Goal: Transaction & Acquisition: Book appointment/travel/reservation

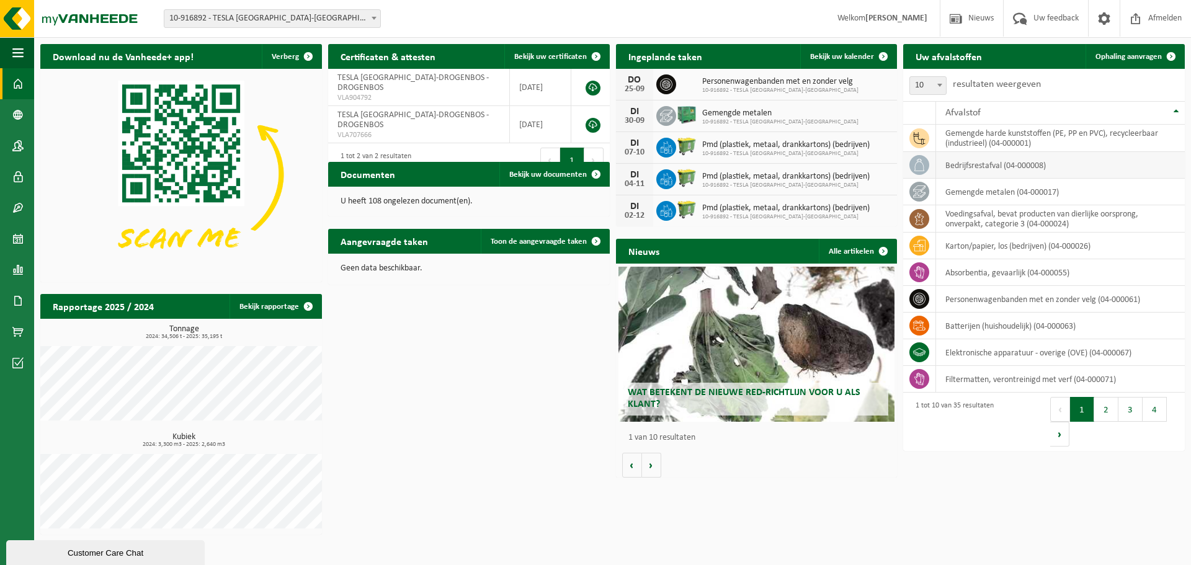
click at [983, 167] on td "bedrijfsrestafval (04-000008)" at bounding box center [1060, 165] width 249 height 27
click at [1136, 55] on span "Ophaling aanvragen" at bounding box center [1128, 57] width 66 height 8
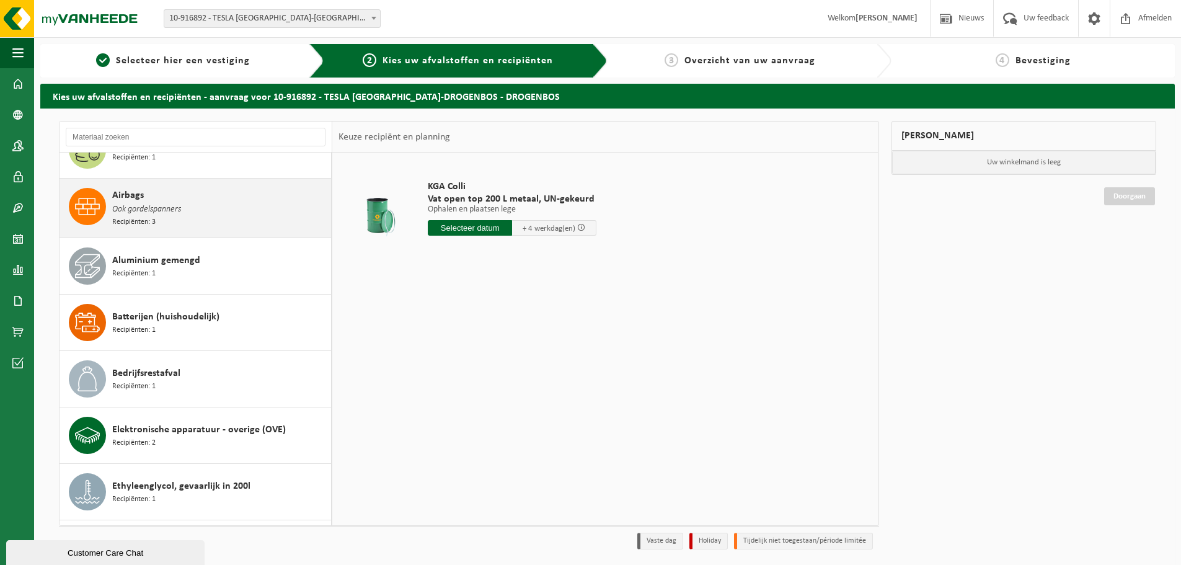
scroll to position [89, 0]
click at [210, 200] on div "Airbags Ook gordelspanners Recipiënten: 3" at bounding box center [220, 206] width 216 height 40
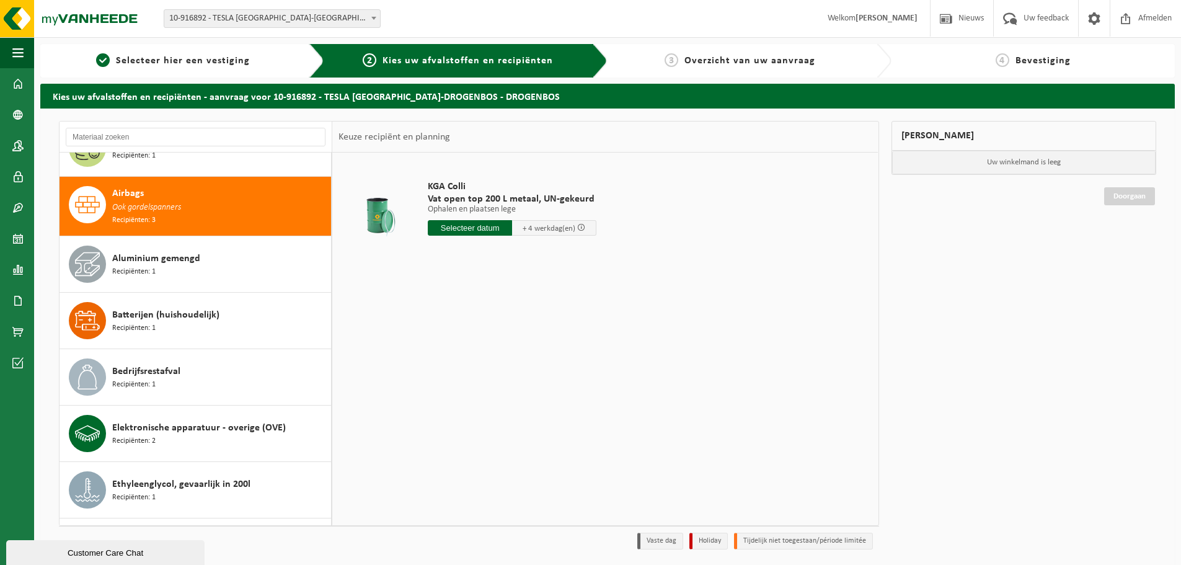
scroll to position [113, 0]
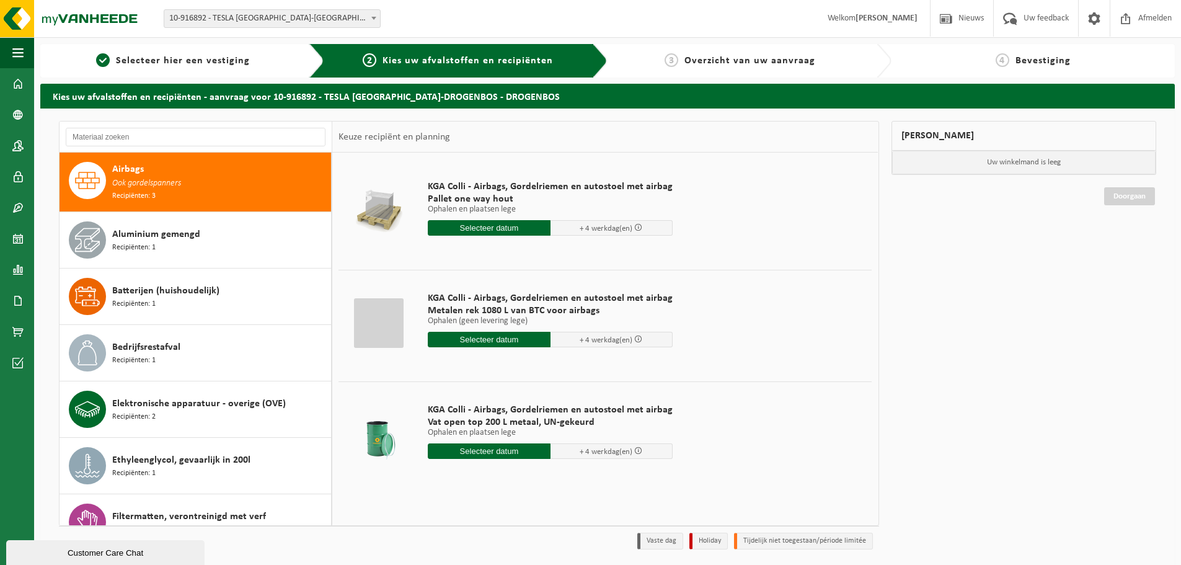
click at [484, 450] on input "text" at bounding box center [489, 451] width 123 height 16
click at [559, 484] on icon at bounding box center [569, 479] width 20 height 20
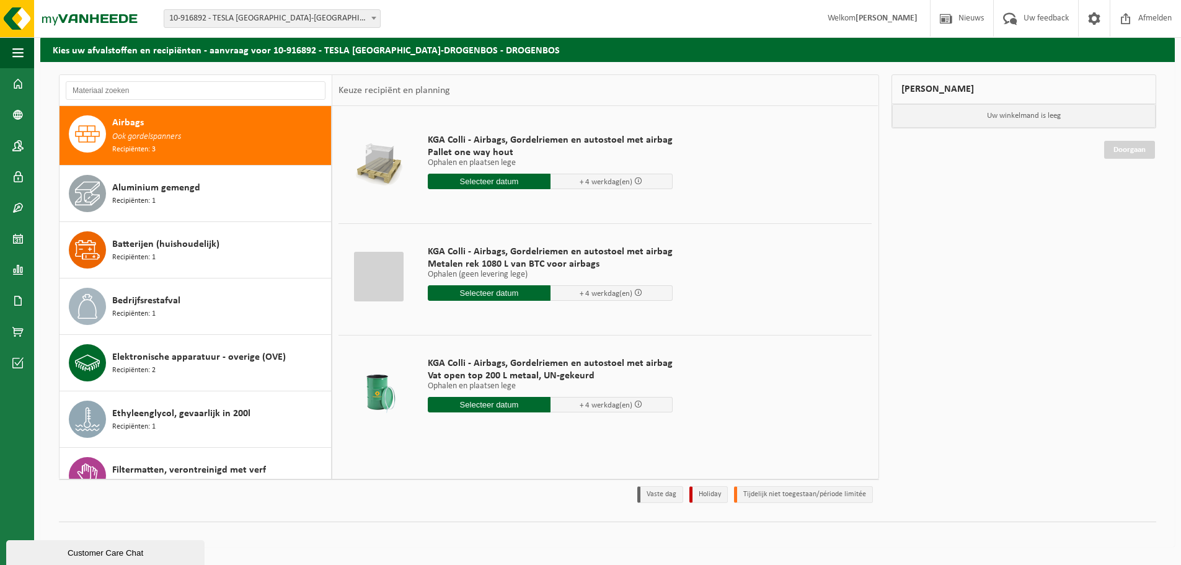
scroll to position [41, 0]
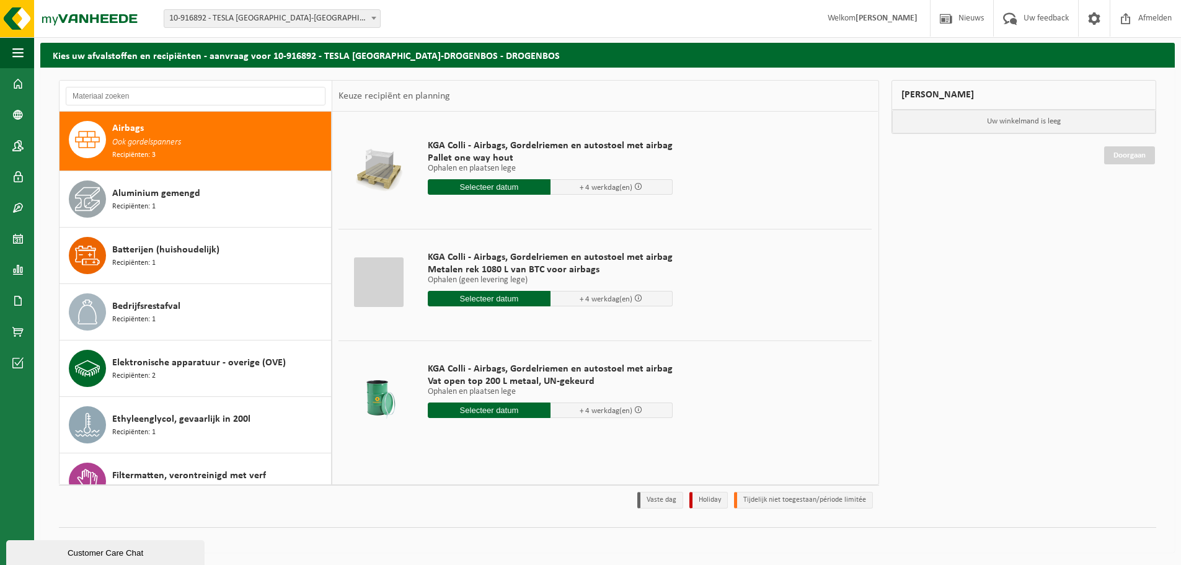
click at [913, 335] on div "Mijn winkelmand Uw winkelmand is leeg Doorgaan" at bounding box center [1025, 297] width 278 height 435
click at [499, 411] on input "text" at bounding box center [489, 410] width 123 height 16
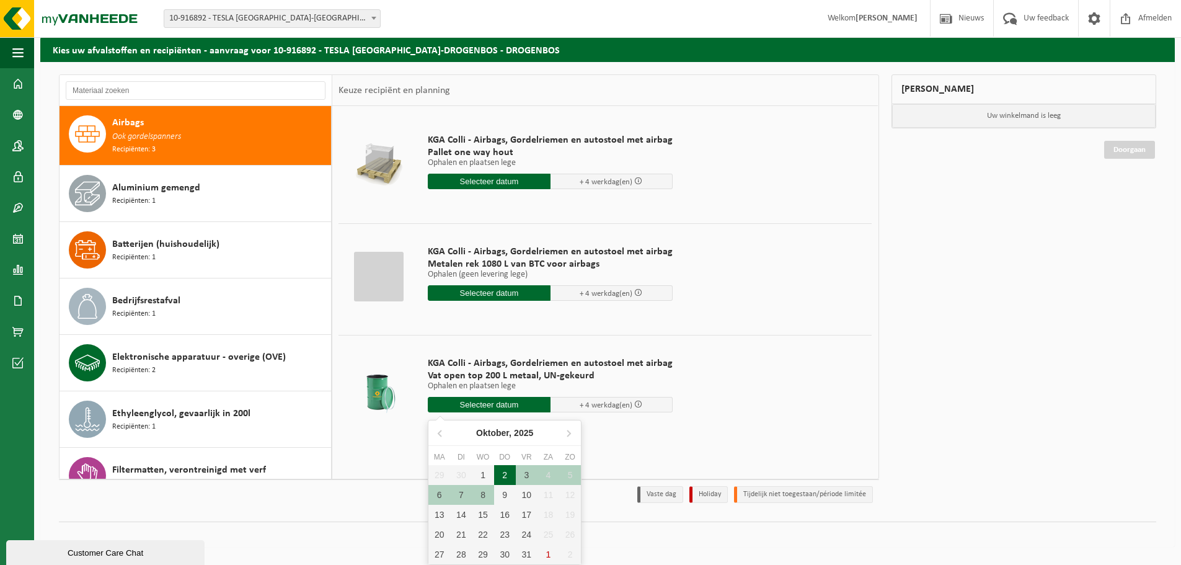
click at [504, 471] on div "2" at bounding box center [505, 475] width 22 height 20
type input "Van [DATE]"
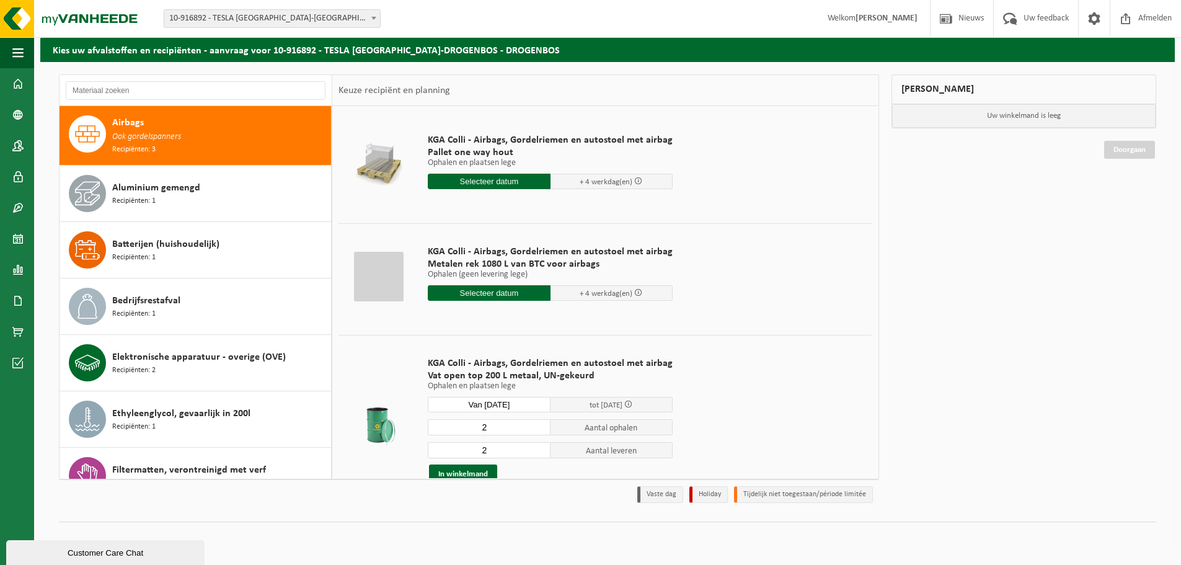
scroll to position [41, 0]
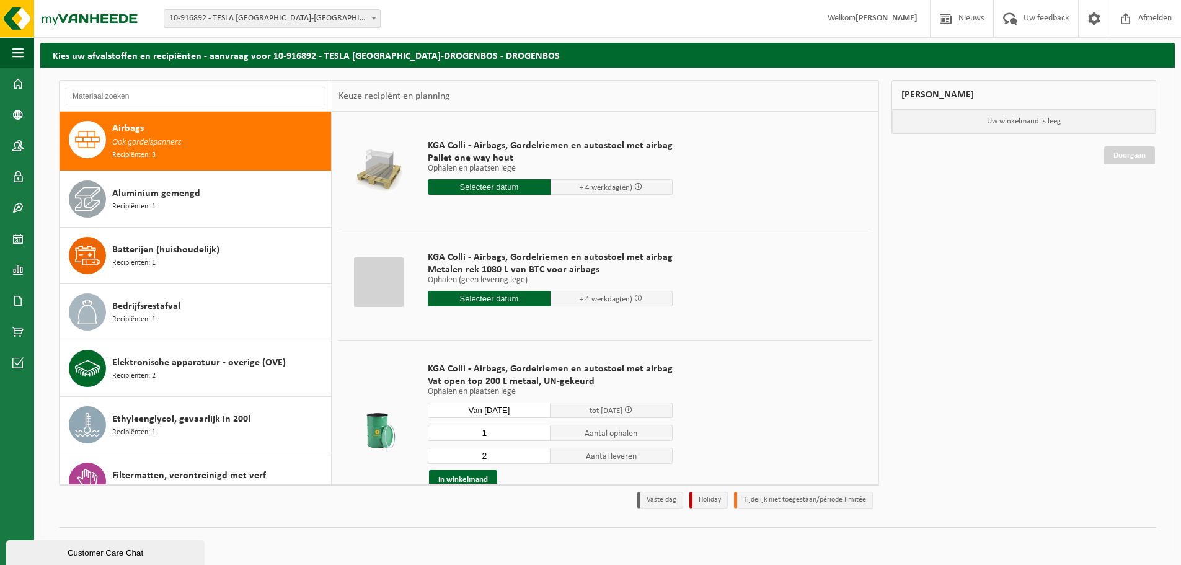
type input "1"
click at [538, 436] on input "1" at bounding box center [489, 433] width 123 height 16
type input "1"
click at [535, 458] on input "1" at bounding box center [489, 456] width 123 height 16
click at [450, 478] on button "In winkelmand" at bounding box center [463, 480] width 68 height 20
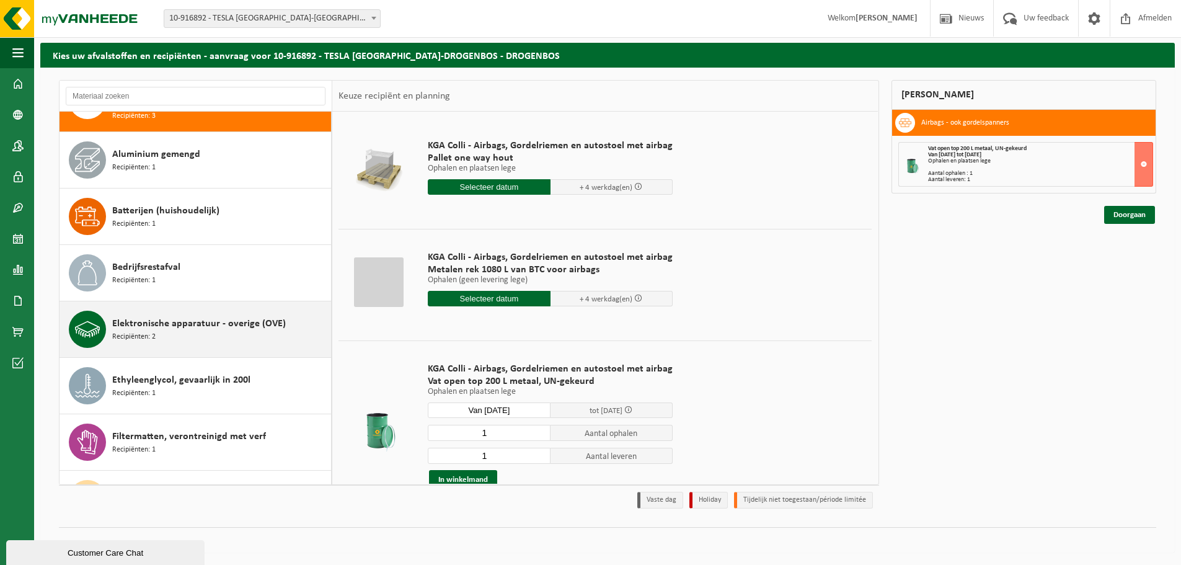
click at [191, 319] on span "Elektronische apparatuur - overige (OVE)" at bounding box center [199, 323] width 174 height 15
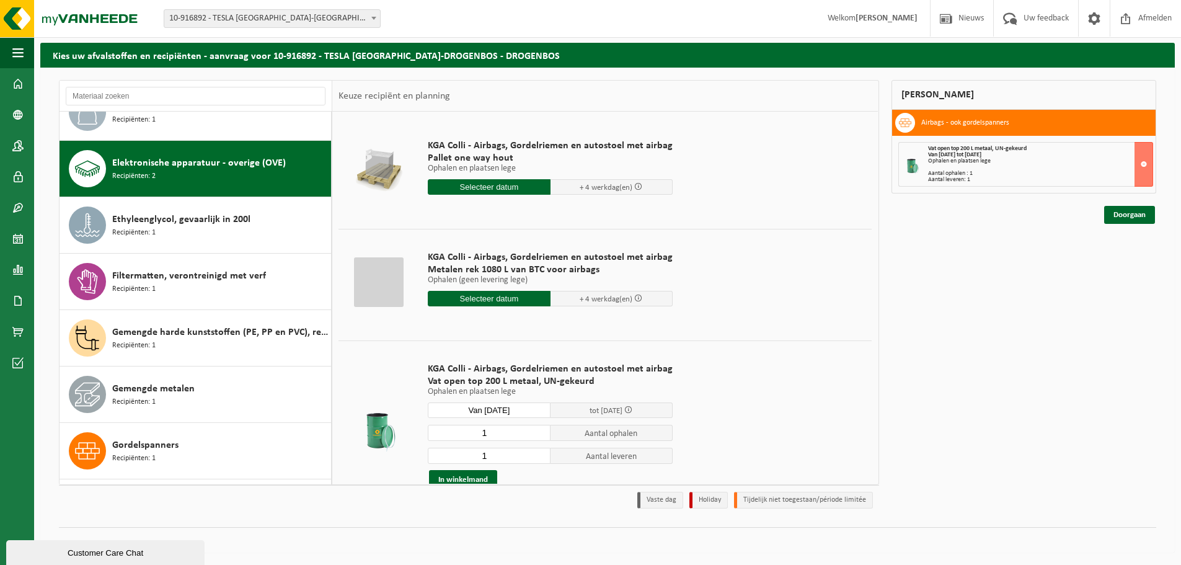
scroll to position [340, 0]
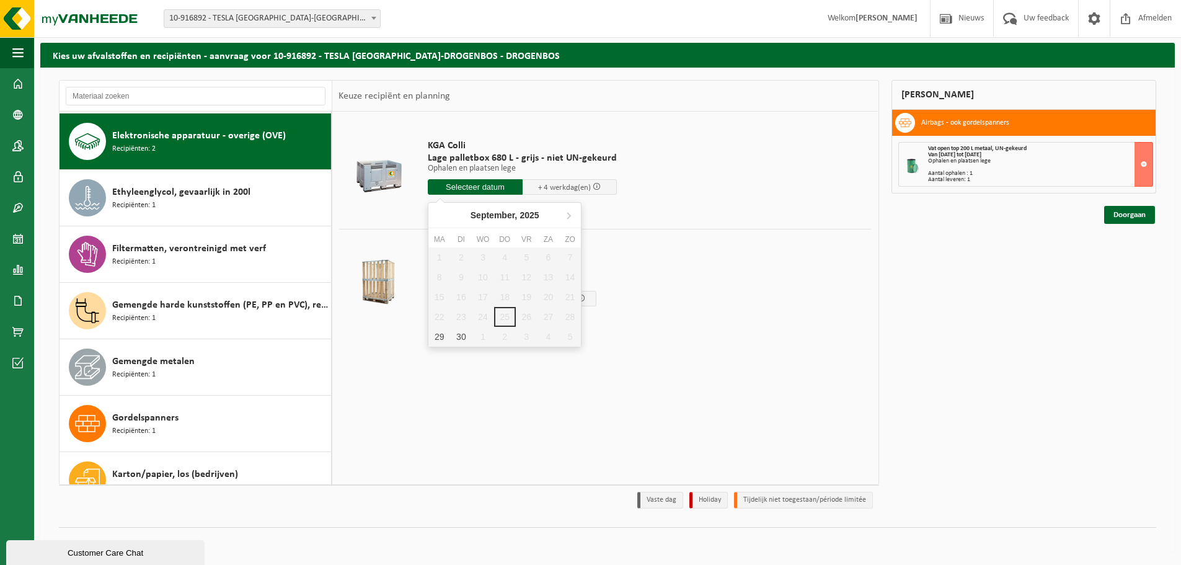
click at [474, 180] on input "text" at bounding box center [475, 187] width 95 height 16
click at [503, 338] on div "2" at bounding box center [505, 337] width 22 height 20
type input "Van [DATE]"
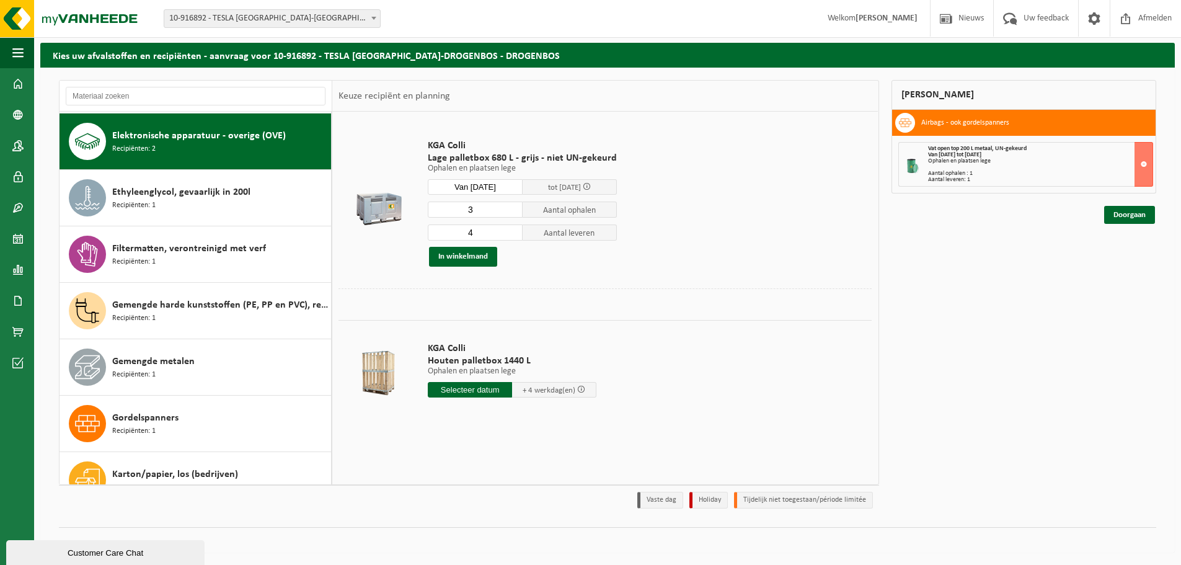
click at [510, 211] on input "3" at bounding box center [475, 210] width 95 height 16
click at [510, 211] on input "2" at bounding box center [475, 210] width 95 height 16
type input "1"
click at [510, 211] on input "1" at bounding box center [475, 210] width 95 height 16
click at [509, 238] on input "4" at bounding box center [475, 232] width 95 height 16
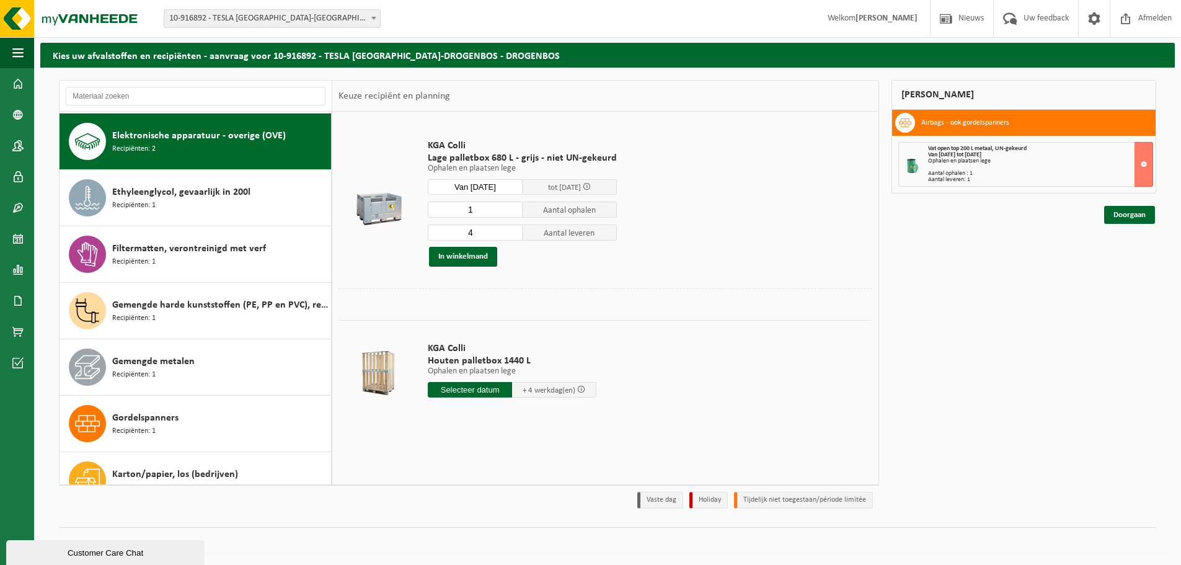
click at [512, 238] on input "4" at bounding box center [475, 232] width 95 height 16
click at [511, 236] on input "3" at bounding box center [475, 232] width 95 height 16
click at [511, 236] on input "2" at bounding box center [475, 232] width 95 height 16
type input "1"
click at [511, 236] on input "1" at bounding box center [475, 232] width 95 height 16
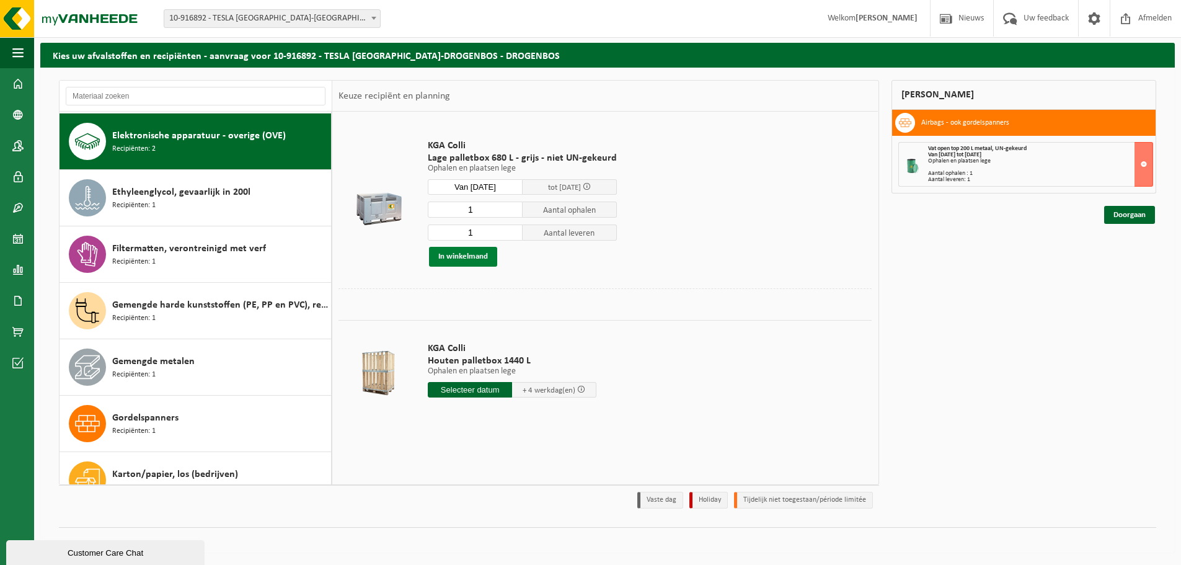
click at [466, 260] on button "In winkelmand" at bounding box center [463, 257] width 68 height 20
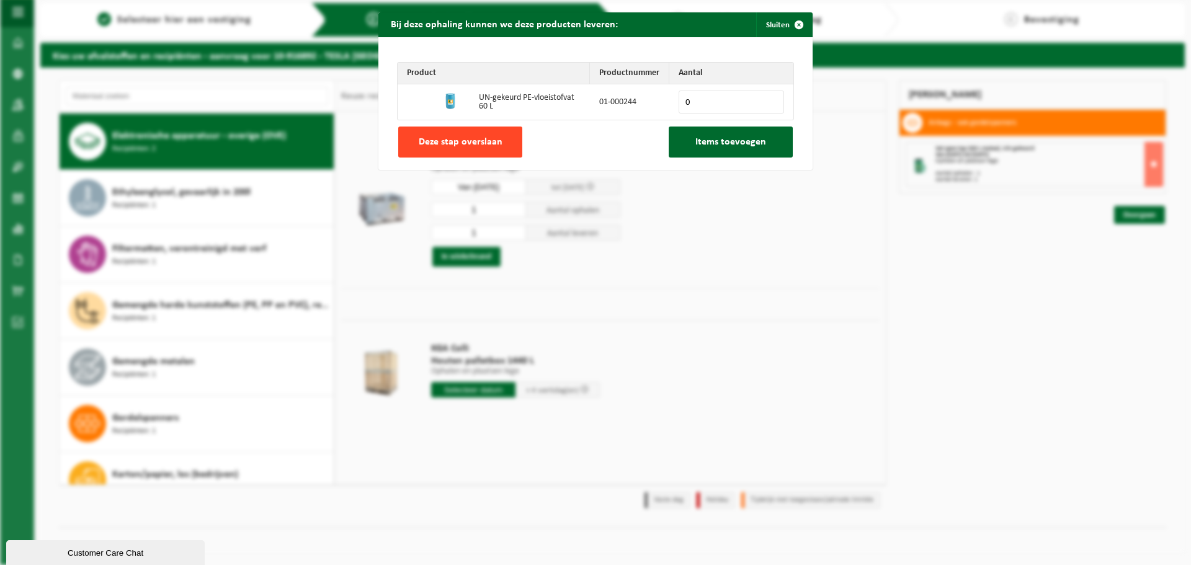
click at [486, 140] on span "Deze stap overslaan" at bounding box center [461, 142] width 84 height 10
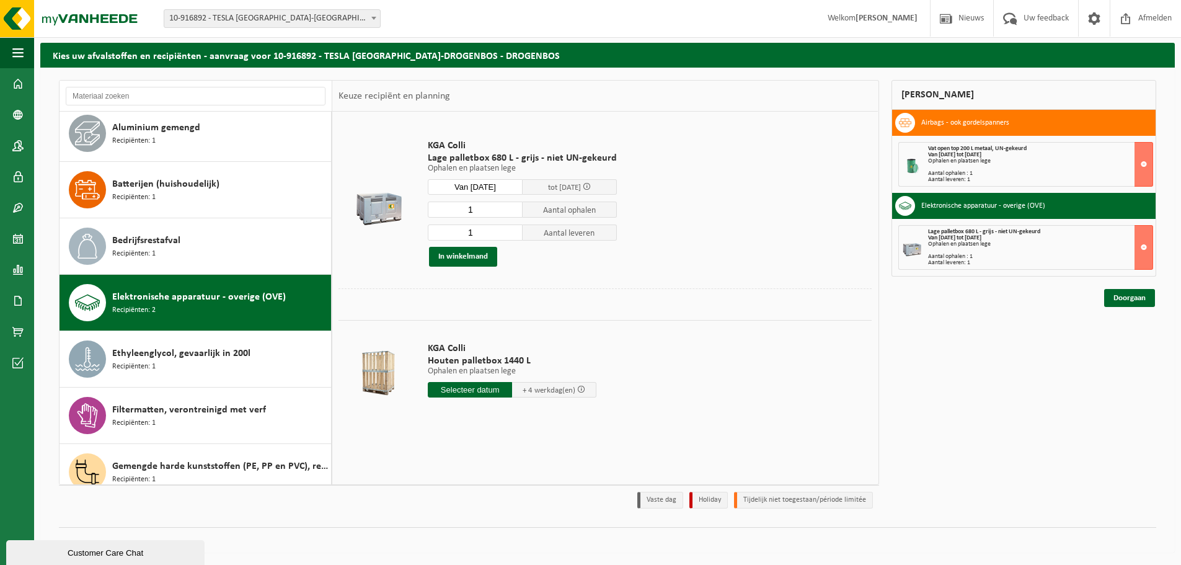
scroll to position [0, 0]
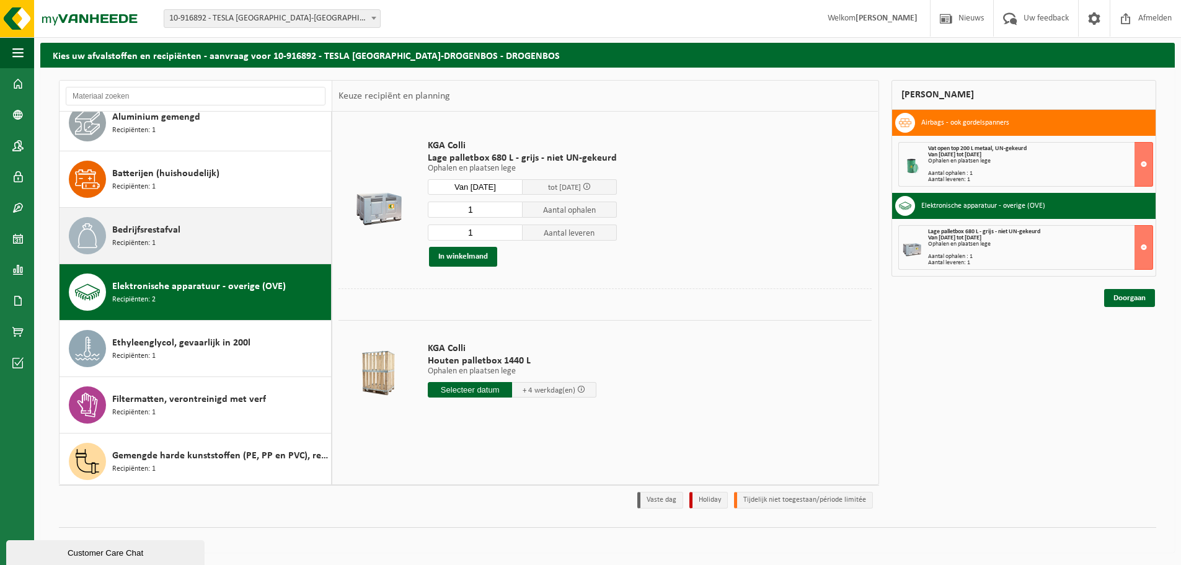
click at [164, 227] on span "Bedrijfsrestafval" at bounding box center [146, 230] width 68 height 15
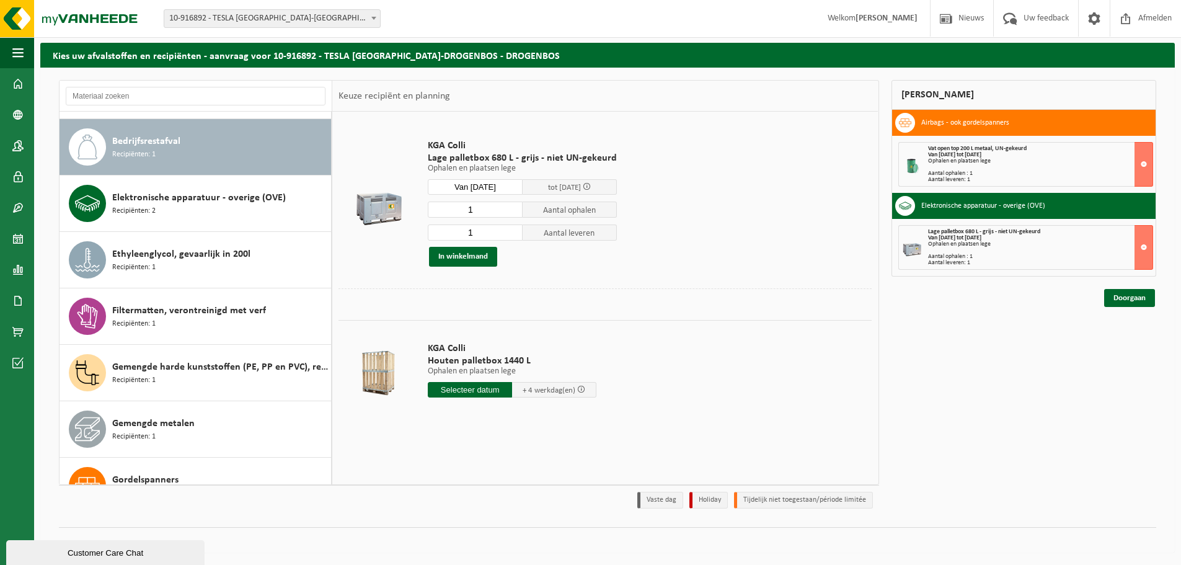
scroll to position [283, 0]
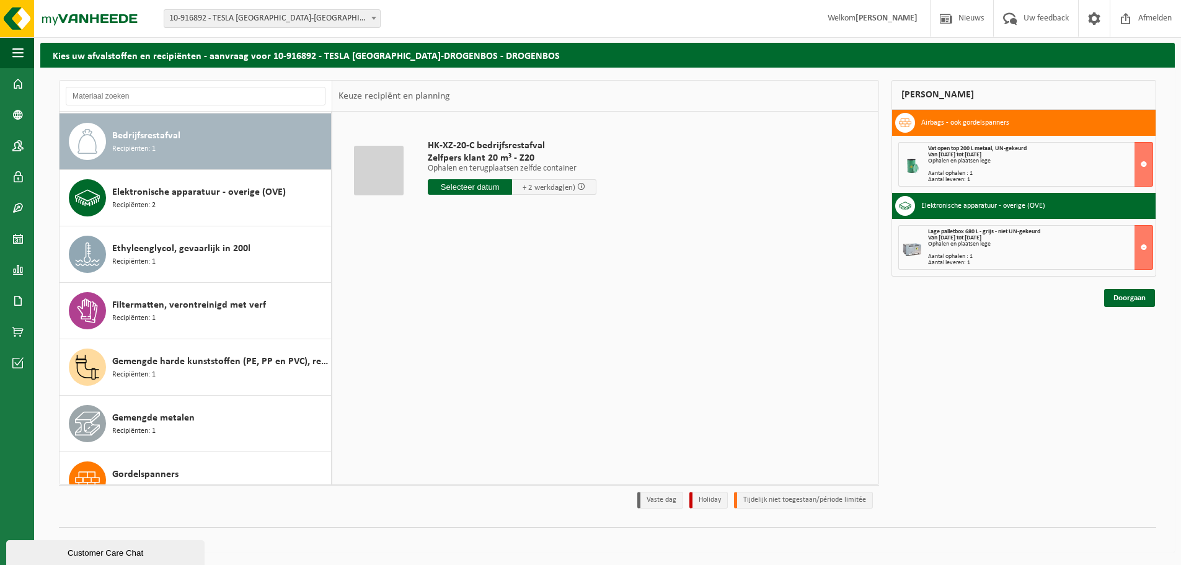
click at [455, 187] on input "text" at bounding box center [470, 187] width 84 height 16
click at [507, 339] on div "2" at bounding box center [505, 337] width 22 height 20
type input "Van [DATE]"
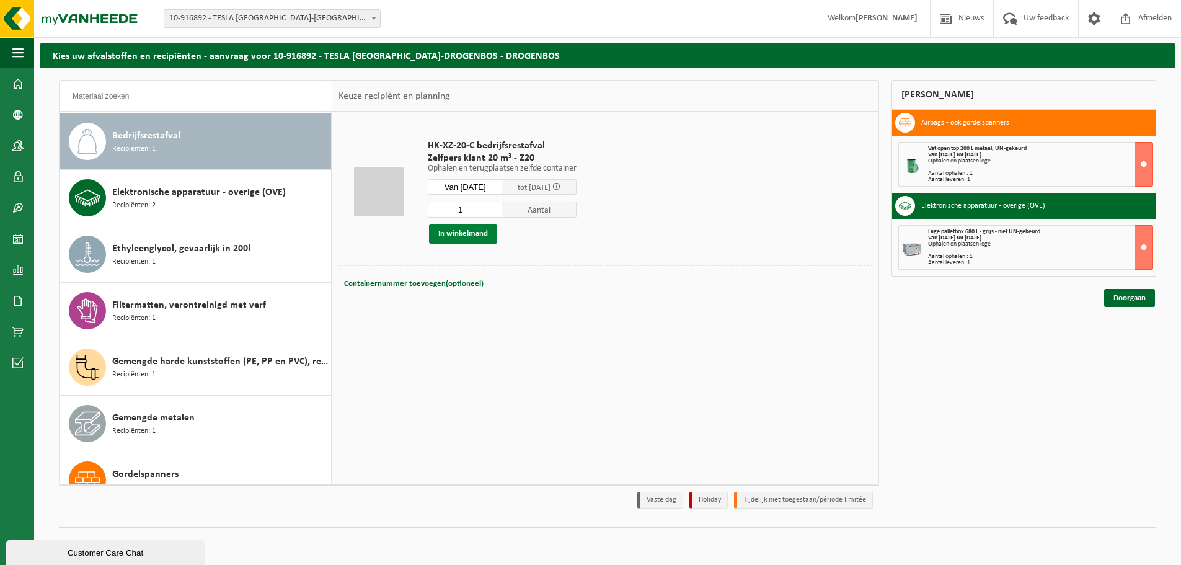
click at [454, 233] on button "In winkelmand" at bounding box center [463, 234] width 68 height 20
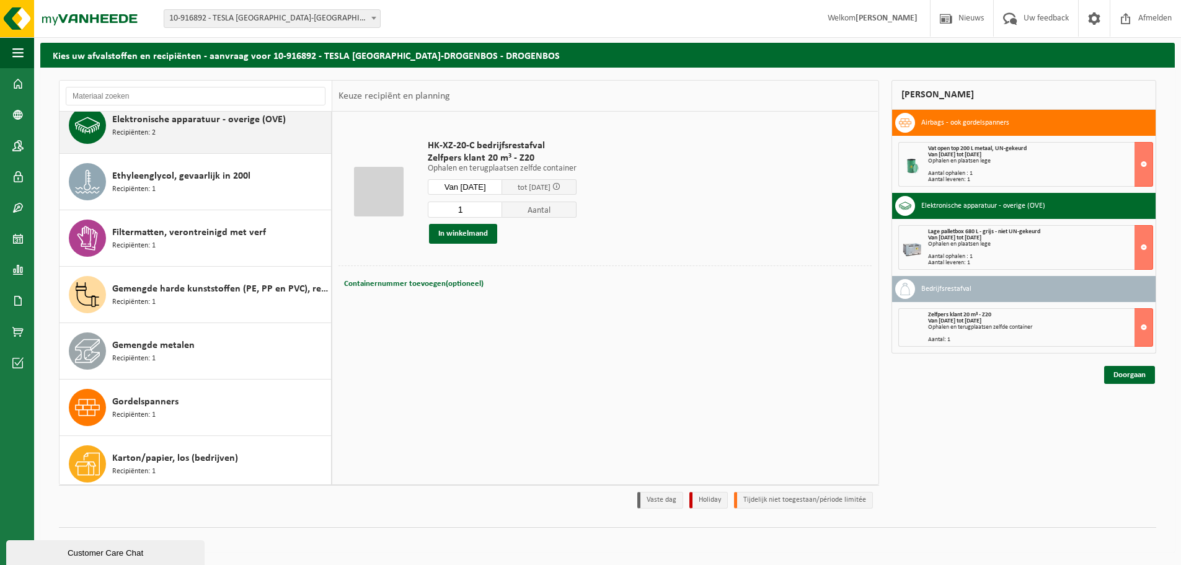
scroll to position [357, 0]
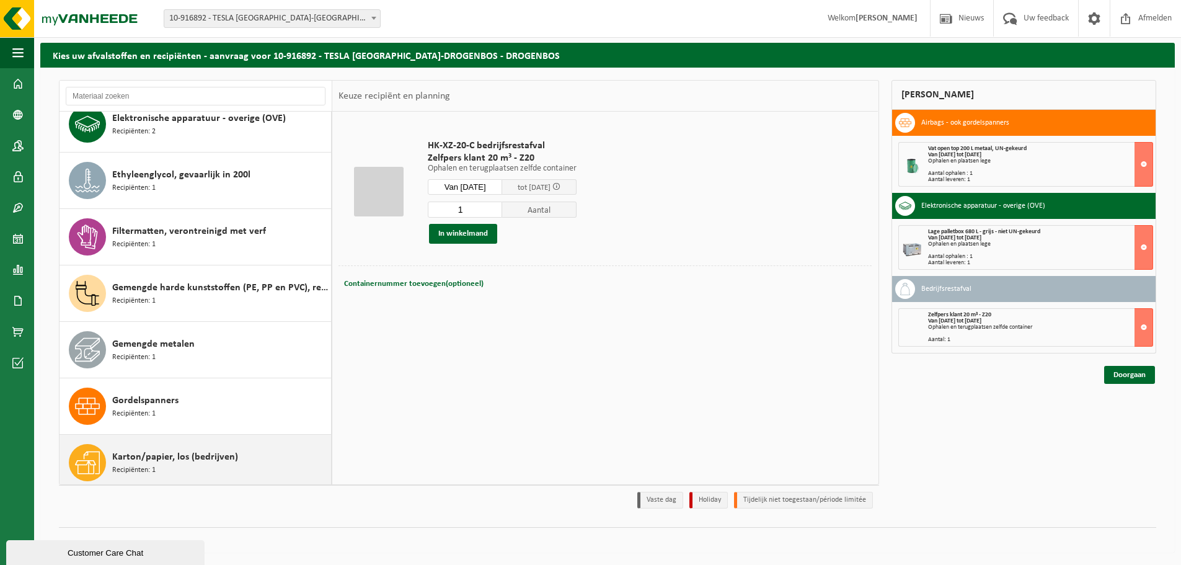
click at [168, 467] on div "Karton/papier, los (bedrijven) Recipiënten: 1" at bounding box center [220, 462] width 216 height 37
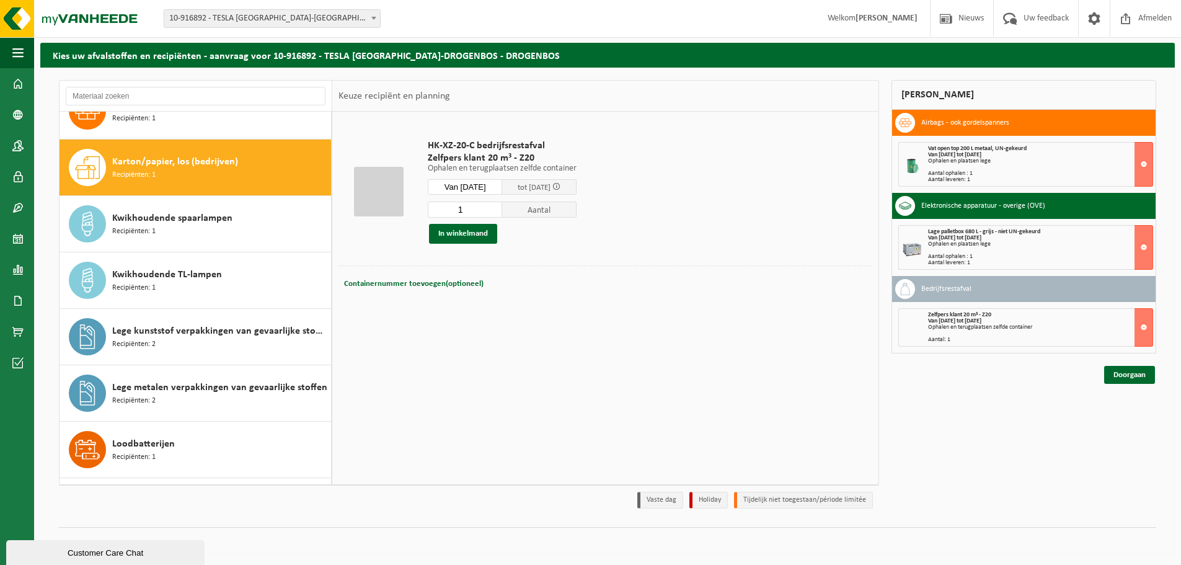
scroll to position [678, 0]
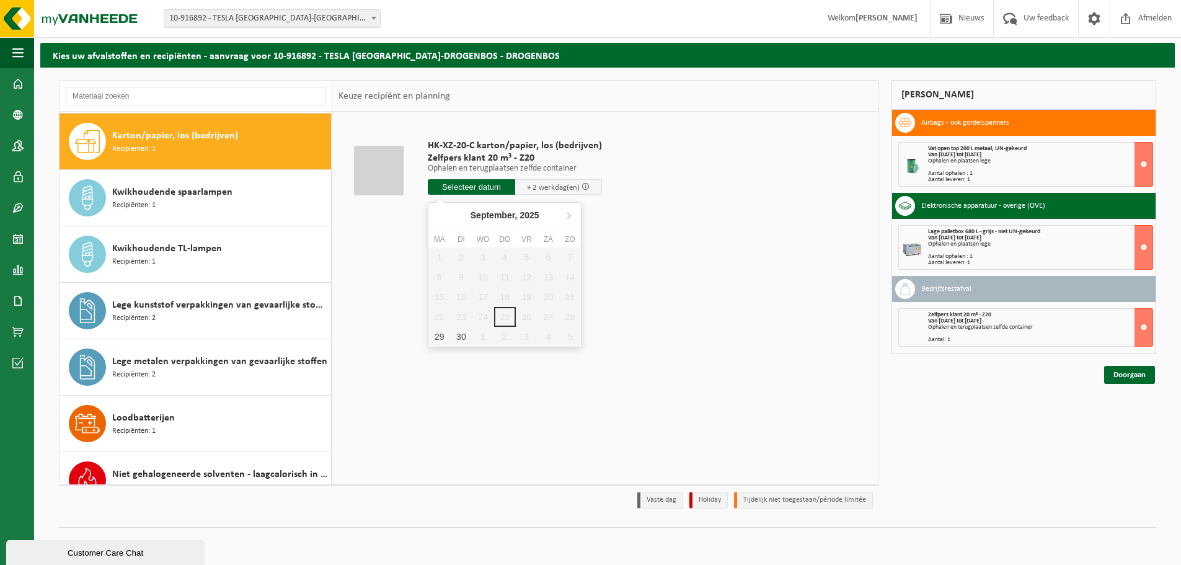
click at [467, 188] on input "text" at bounding box center [471, 187] width 87 height 16
click at [438, 339] on div "29" at bounding box center [440, 337] width 22 height 20
type input "Van [DATE]"
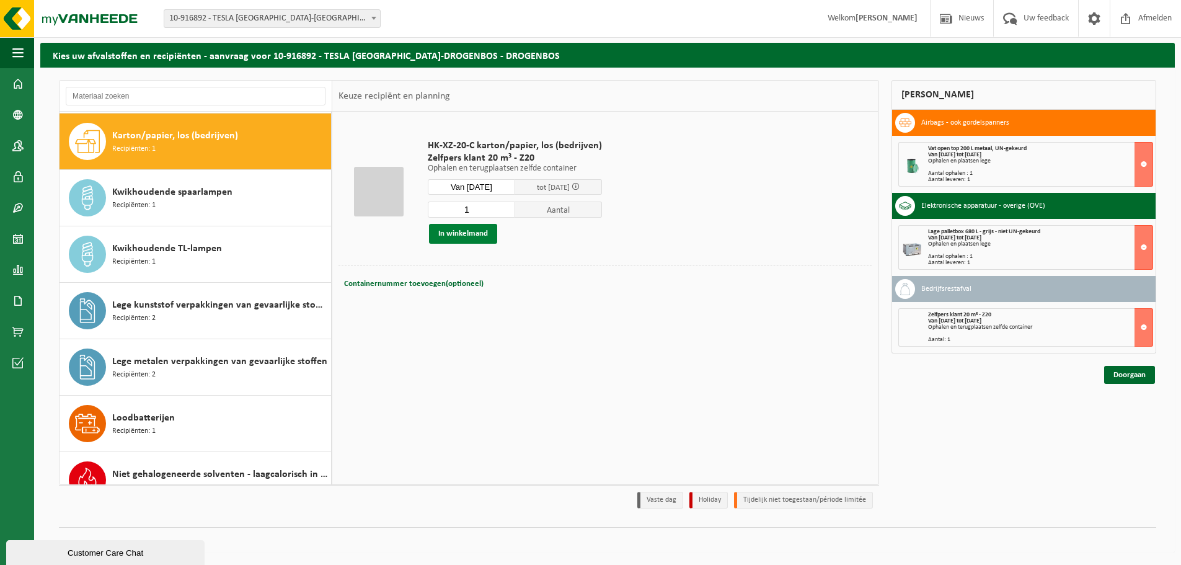
click at [451, 232] on button "In winkelmand" at bounding box center [463, 234] width 68 height 20
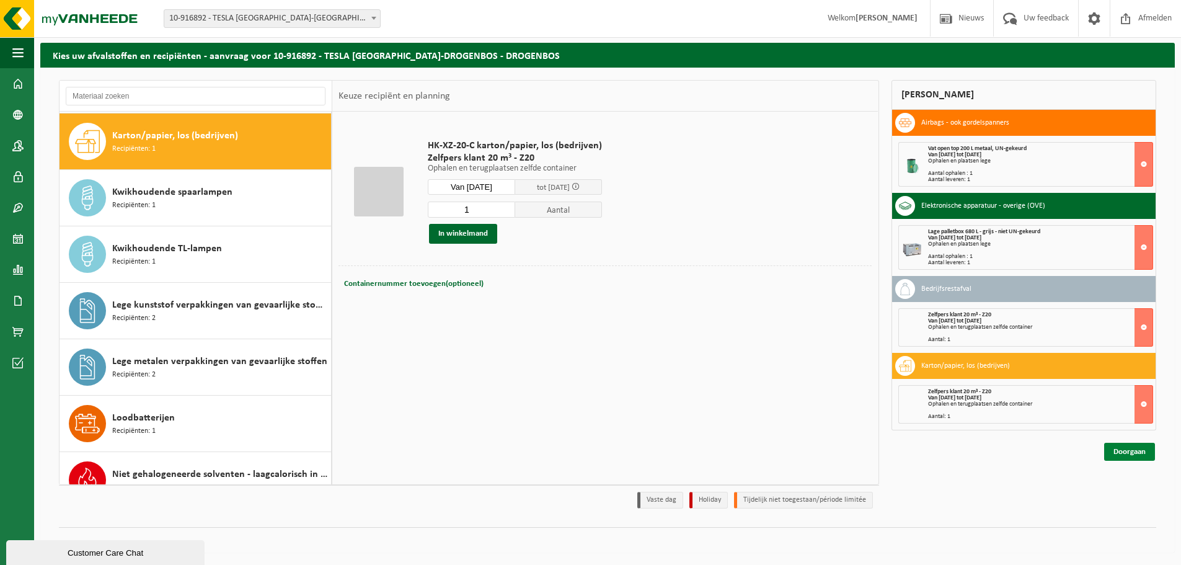
click at [1135, 453] on link "Doorgaan" at bounding box center [1129, 452] width 51 height 18
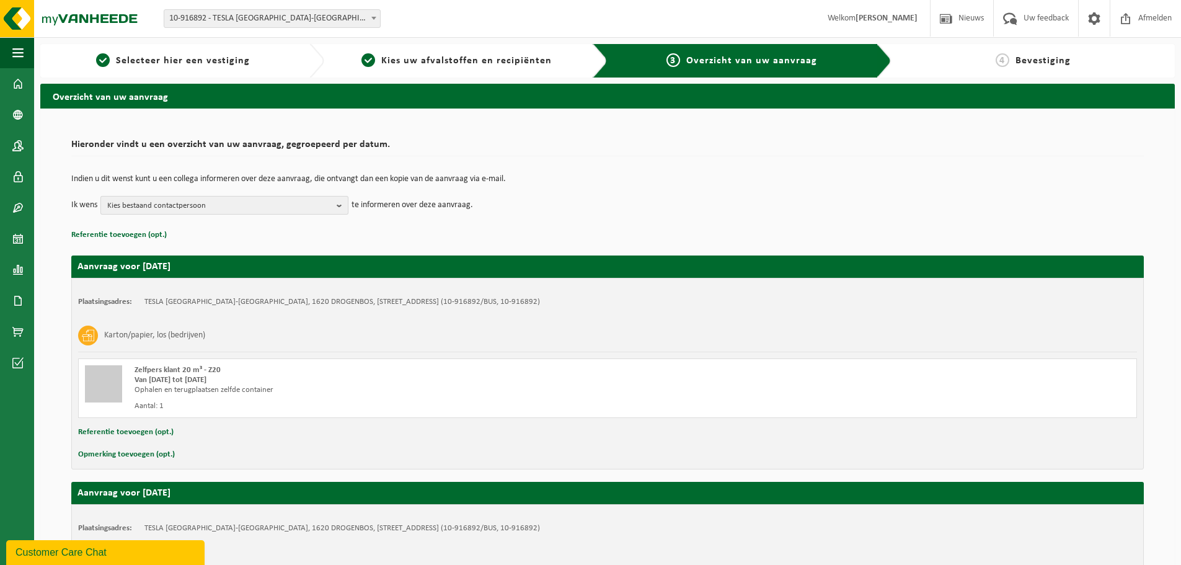
click at [180, 207] on span "Kies bestaand contactpersoon" at bounding box center [219, 206] width 224 height 19
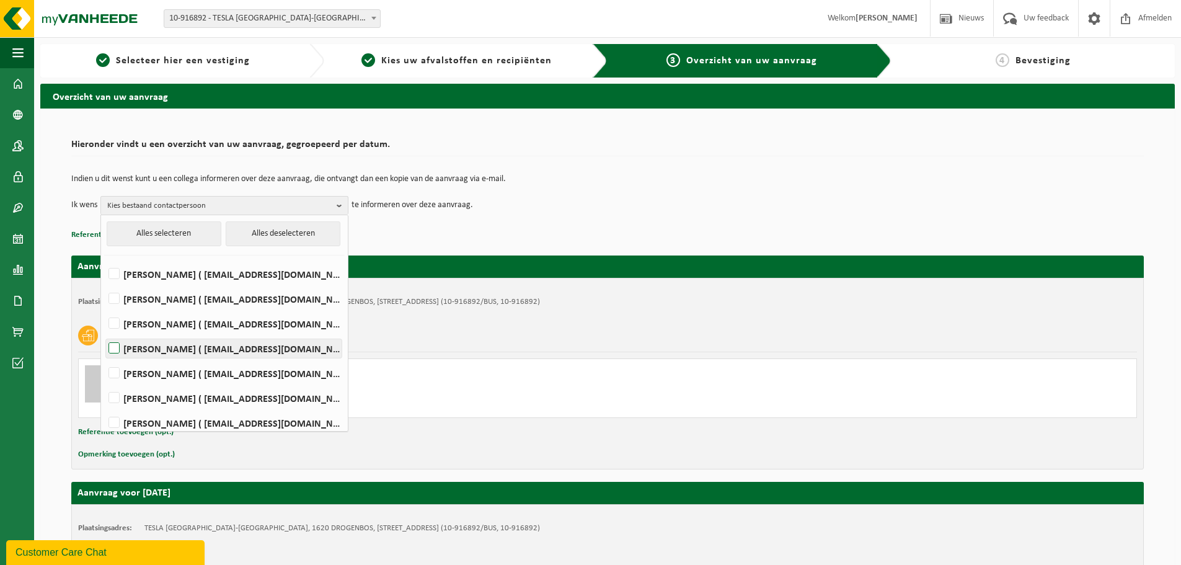
scroll to position [131, 0]
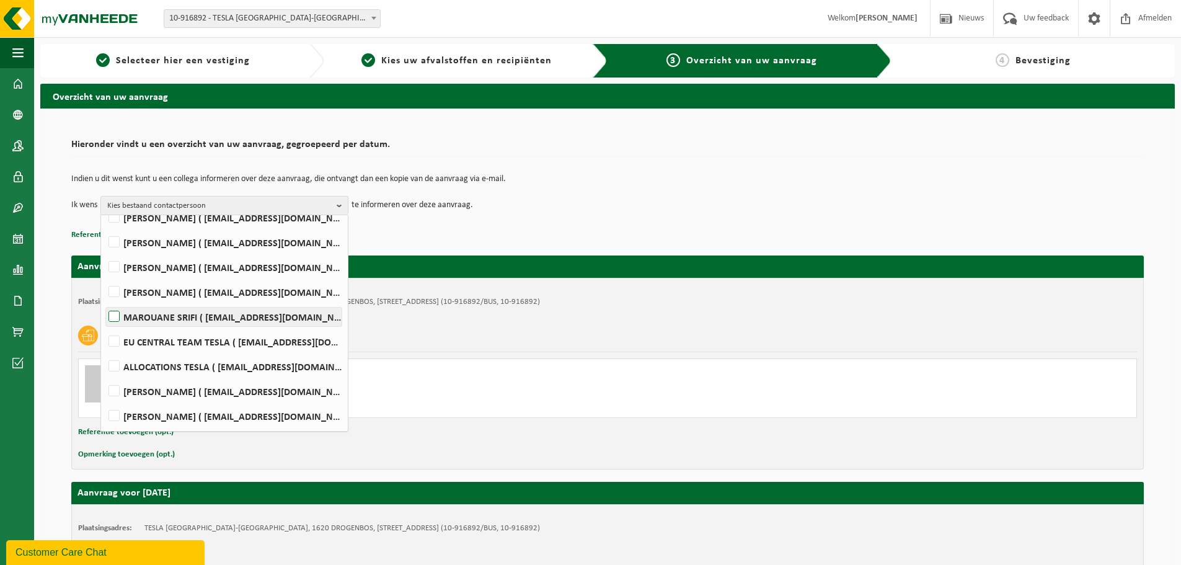
click at [156, 314] on label "MAROUANE SRIFI ( msrifi@tesla.com )" at bounding box center [224, 317] width 236 height 19
click at [104, 301] on input "MAROUANE SRIFI ( msrifi@tesla.com )" at bounding box center [104, 301] width 1 height 1
checkbox input "true"
click at [600, 240] on p "Referentie toevoegen (opt.)" at bounding box center [607, 235] width 1073 height 16
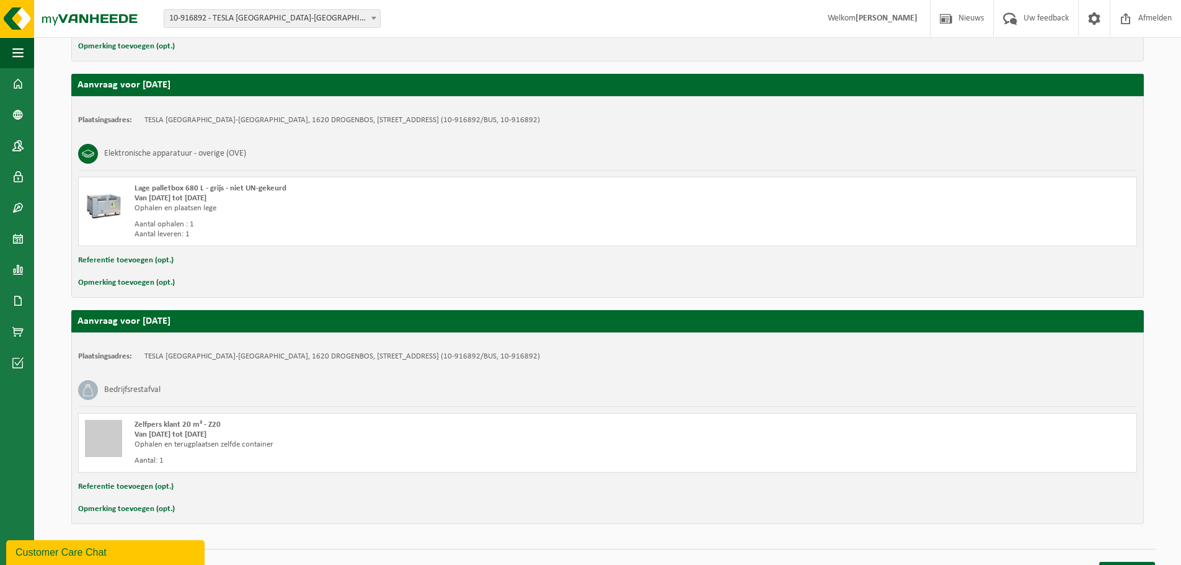
scroll to position [666, 0]
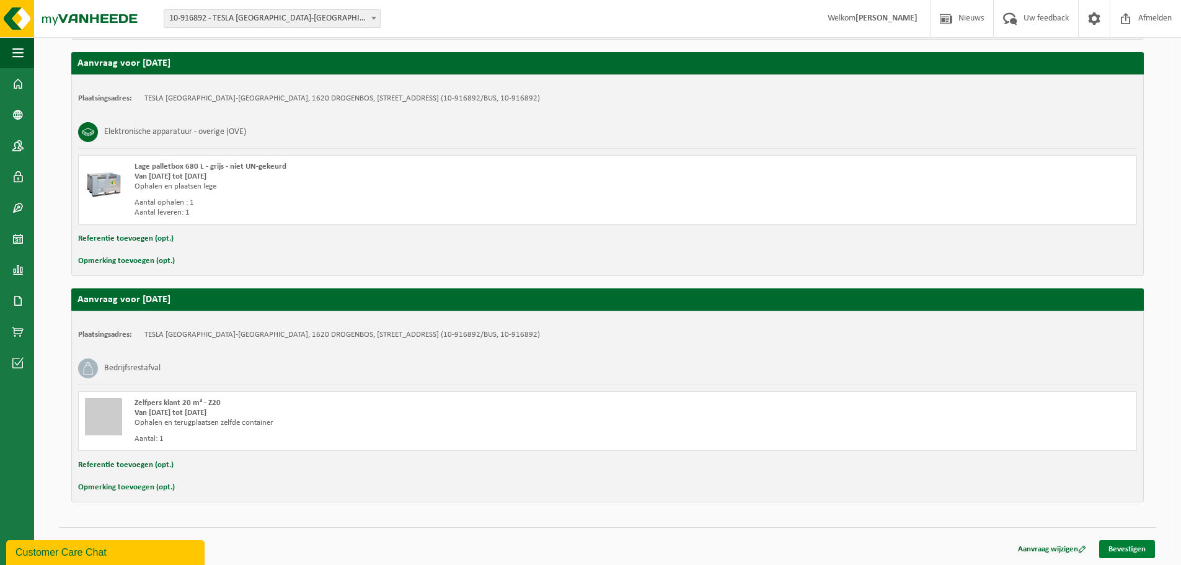
click at [1129, 549] on link "Bevestigen" at bounding box center [1127, 549] width 56 height 18
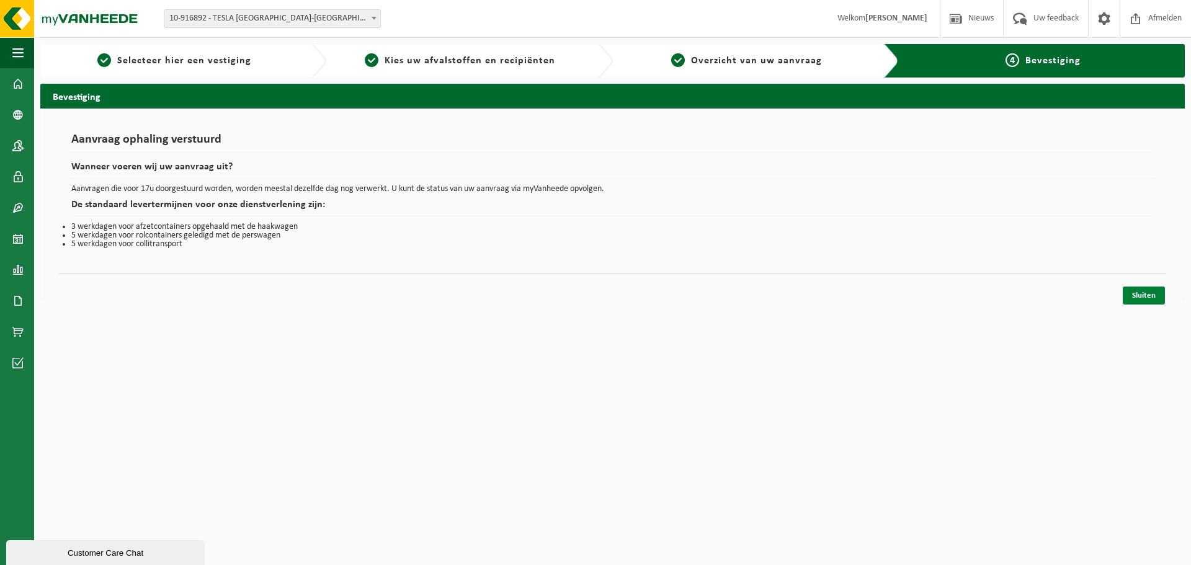
click at [1142, 298] on link "Sluiten" at bounding box center [1143, 296] width 42 height 18
